Goal: Communication & Community: Connect with others

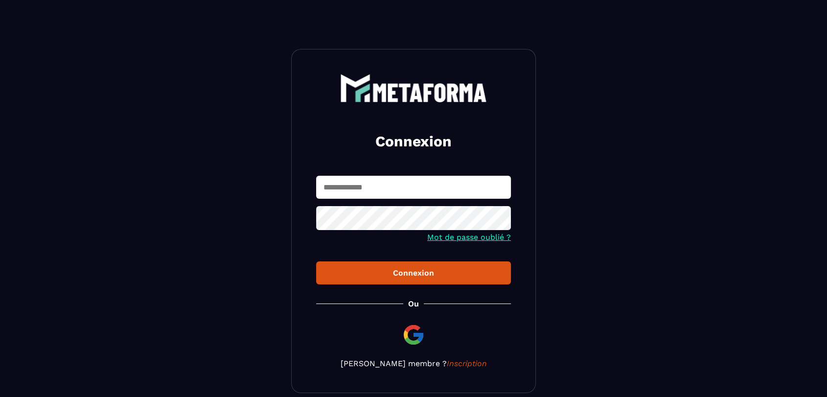
click at [446, 196] on input "text" at bounding box center [413, 187] width 195 height 23
type input "**********"
click at [316, 261] on button "Connexion" at bounding box center [413, 272] width 195 height 23
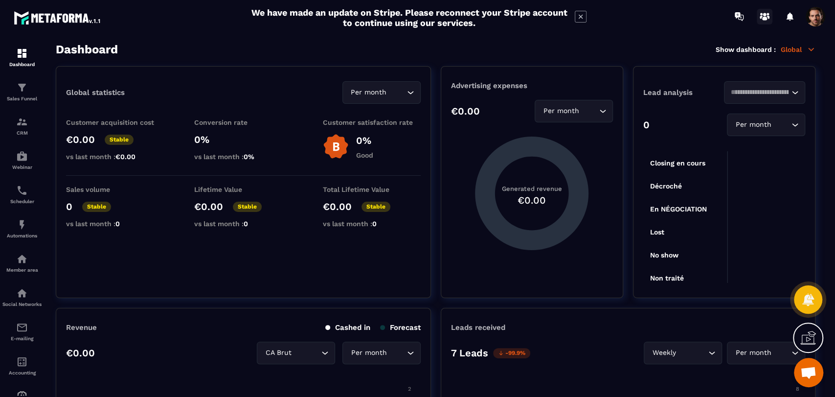
click at [768, 14] on circle at bounding box center [768, 14] width 2 height 2
